Goal: Information Seeking & Learning: Learn about a topic

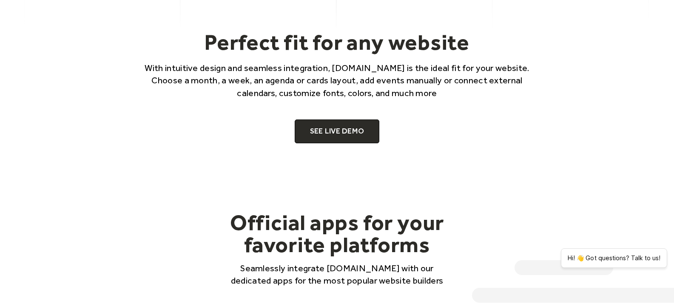
scroll to position [635, 0]
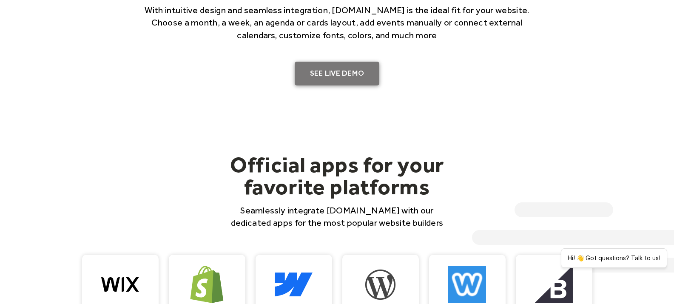
click at [326, 74] on link "SEE LIVE DEMO" at bounding box center [337, 74] width 85 height 24
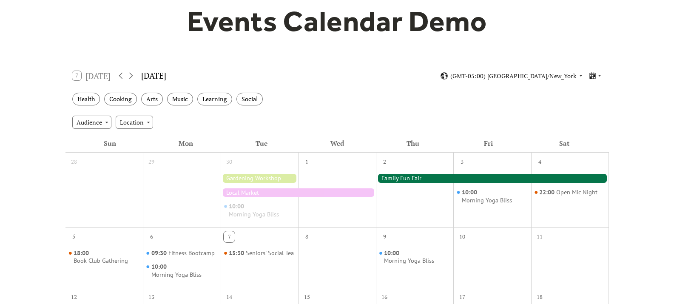
scroll to position [174, 0]
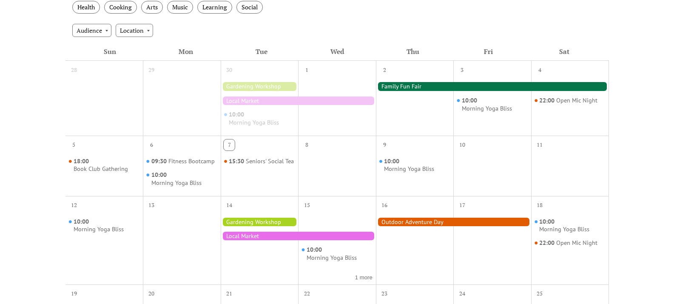
drag, startPoint x: 313, startPoint y: 162, endPoint x: 325, endPoint y: 164, distance: 12.1
click at [313, 162] on div at bounding box center [337, 172] width 78 height 40
click at [418, 179] on div "10:00 Morning Yoga Bliss" at bounding box center [415, 172] width 78 height 40
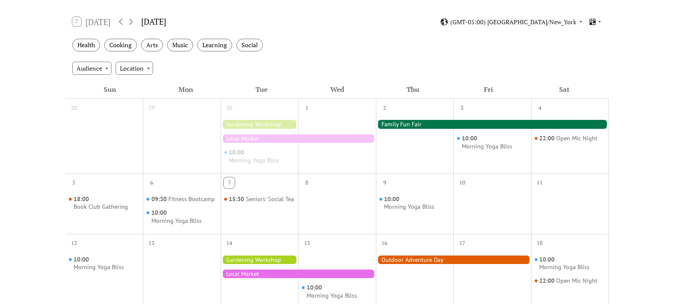
scroll to position [100, 0]
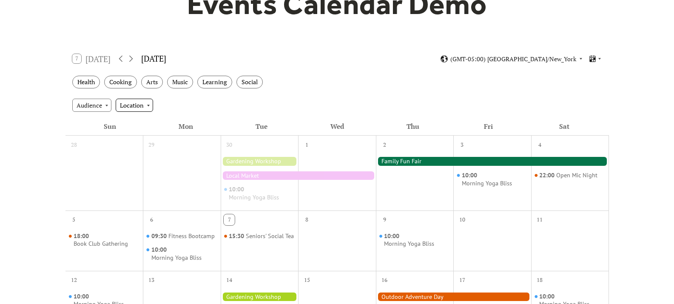
click at [116, 105] on div "Audience Location" at bounding box center [338, 105] width 544 height 23
click at [120, 106] on div "Location" at bounding box center [134, 105] width 37 height 13
click at [318, 98] on div "Audience Location" at bounding box center [338, 105] width 544 height 23
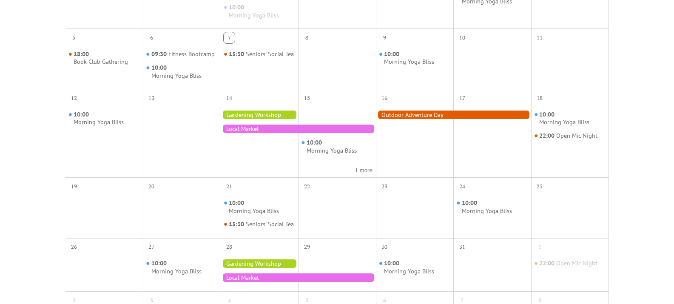
scroll to position [393, 0]
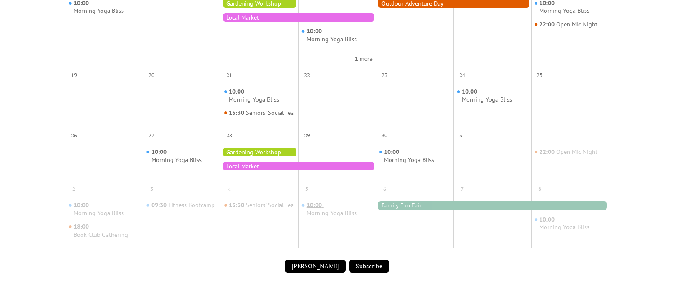
click at [341, 208] on div "10:00 Morning Yoga Bliss" at bounding box center [337, 220] width 78 height 48
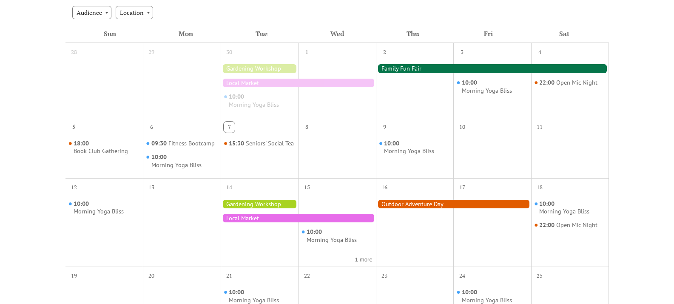
scroll to position [0, 0]
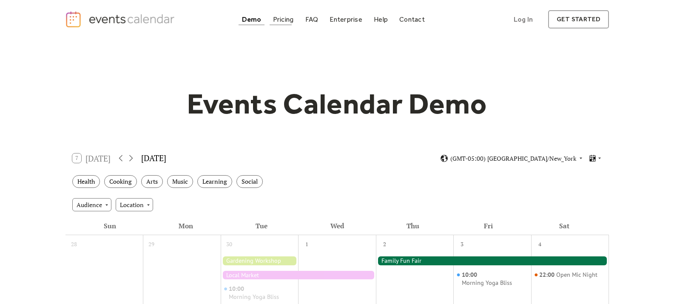
click at [285, 23] on link "Pricing" at bounding box center [284, 19] width 28 height 11
